Goal: Navigation & Orientation: Find specific page/section

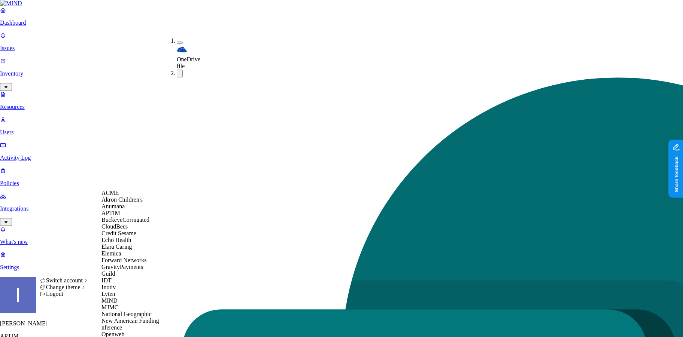
click at [128, 243] on span "Echo Health" at bounding box center [116, 240] width 30 height 6
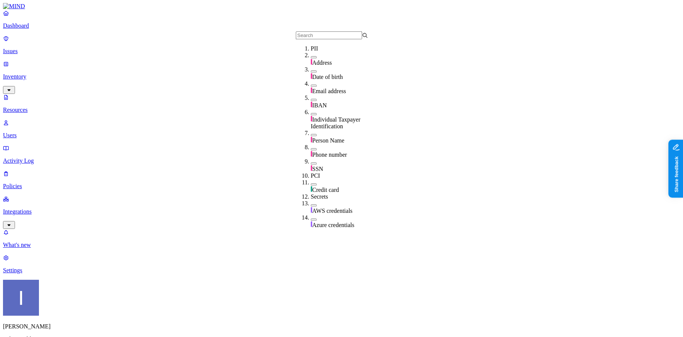
click at [47, 274] on link "Settings" at bounding box center [341, 264] width 677 height 19
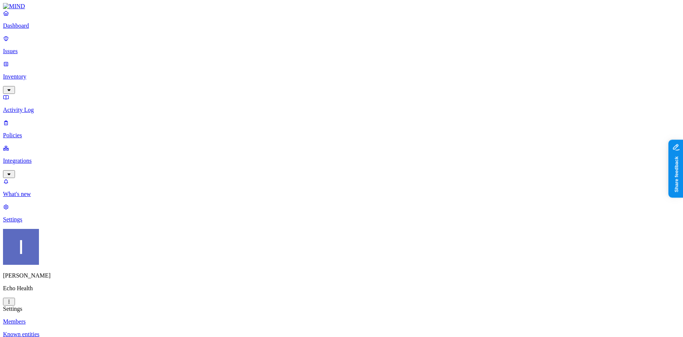
click at [42, 94] on link "Activity Log" at bounding box center [341, 103] width 677 height 19
click at [37, 132] on p "Policies" at bounding box center [341, 135] width 677 height 7
click at [55, 48] on p "Issues" at bounding box center [341, 51] width 677 height 7
click at [57, 73] on p "Inventory" at bounding box center [341, 76] width 677 height 7
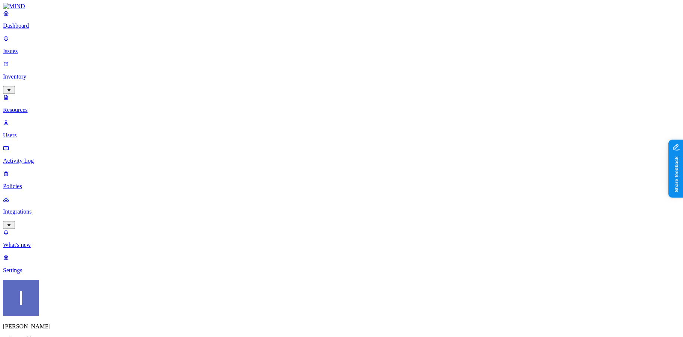
type input "pass"
click at [327, 56] on span "Password" at bounding box center [323, 56] width 23 height 6
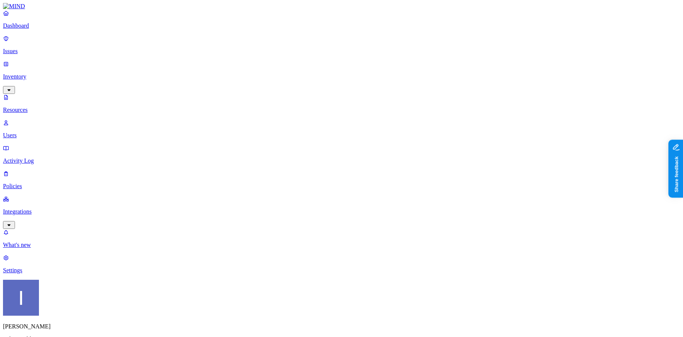
scroll to position [81, 0]
click at [50, 183] on p "Policies" at bounding box center [341, 186] width 677 height 7
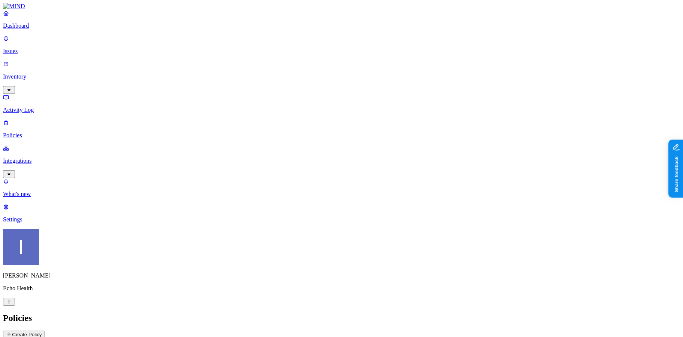
click at [69, 337] on input "text" at bounding box center [36, 343] width 66 height 8
type input "pass"
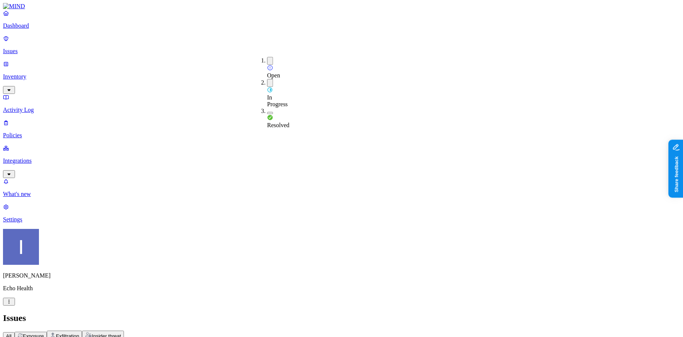
click at [267, 108] on div "Resolved" at bounding box center [267, 118] width 0 height 21
click at [292, 313] on h2 "Issues" at bounding box center [341, 318] width 677 height 10
click at [289, 123] on span "Resolved" at bounding box center [278, 126] width 22 height 6
click at [275, 331] on div "All Exposure Exfiltration Insider threat" at bounding box center [341, 335] width 677 height 9
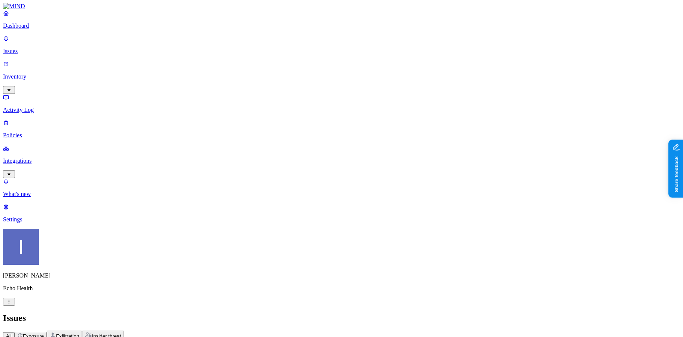
scroll to position [85, 0]
click at [45, 29] on p "Dashboard" at bounding box center [341, 25] width 677 height 7
click at [42, 119] on link "Policies" at bounding box center [341, 128] width 677 height 19
click at [42, 158] on p "Integrations" at bounding box center [341, 161] width 677 height 7
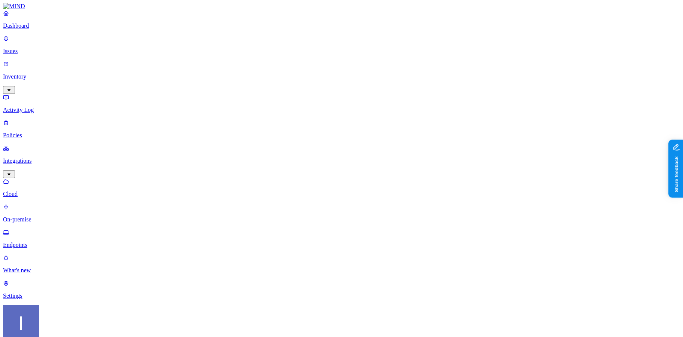
click at [47, 216] on p "On-premise" at bounding box center [341, 219] width 677 height 7
click at [45, 242] on p "Endpoints" at bounding box center [341, 245] width 677 height 7
click at [45, 191] on p "Cloud" at bounding box center [341, 194] width 677 height 7
click at [30, 216] on p "On-premise" at bounding box center [341, 219] width 677 height 7
click at [32, 242] on p "Endpoints" at bounding box center [341, 245] width 677 height 7
